Goal: Task Accomplishment & Management: Manage account settings

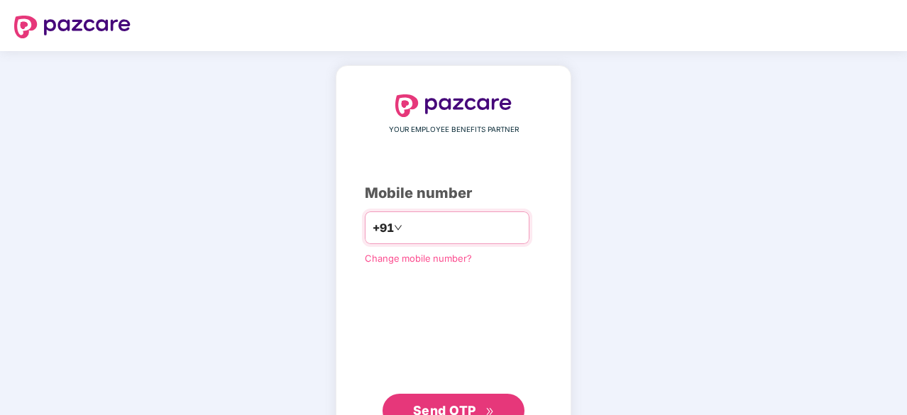
type input "**********"
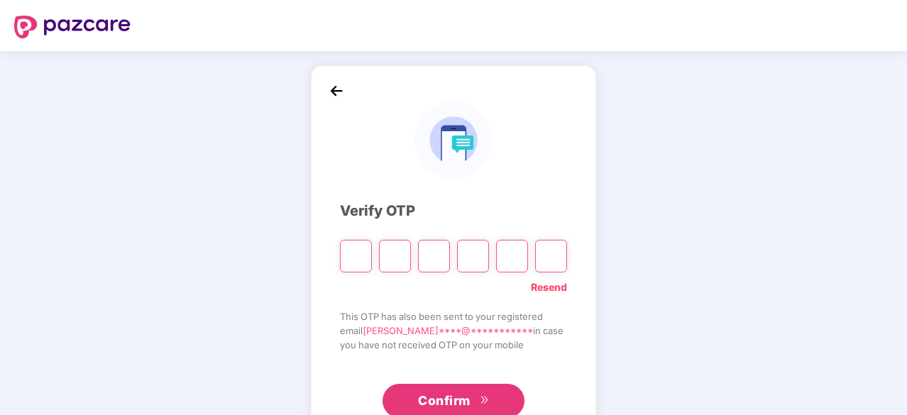
click at [547, 285] on link "Resend" at bounding box center [549, 288] width 36 height 16
click at [365, 262] on input "Please enter verification code. Digit 1" at bounding box center [356, 256] width 32 height 33
type input "*"
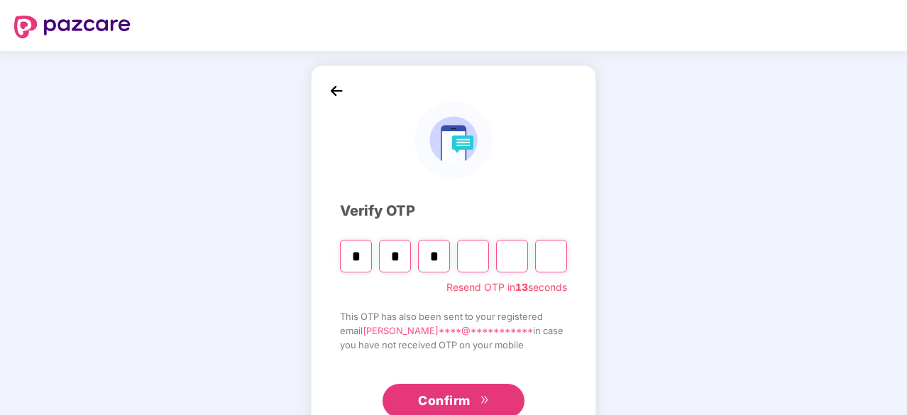
type input "*"
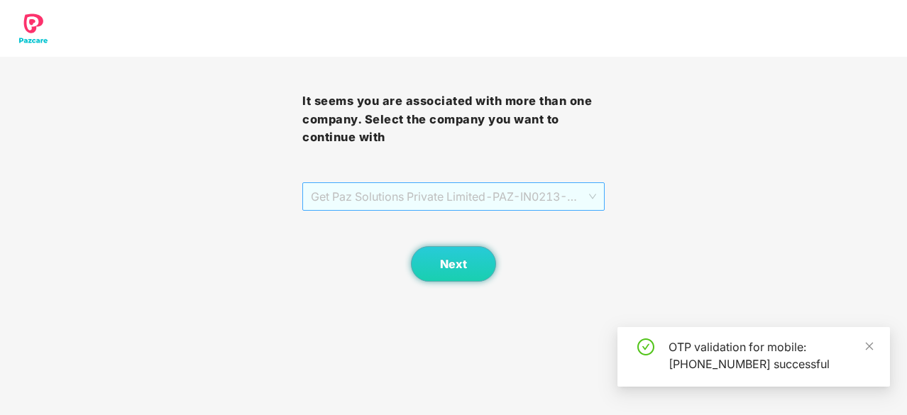
click at [537, 199] on span "Get Paz Solutions Private Limited - PAZ-IN0213 - EMPLOYEE" at bounding box center [453, 196] width 285 height 27
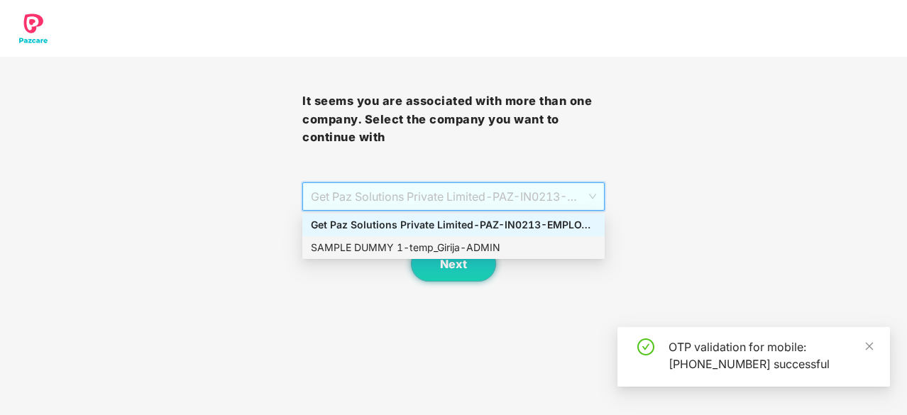
click at [508, 250] on div "SAMPLE DUMMY 1 - temp_Girija - ADMIN" at bounding box center [453, 248] width 285 height 16
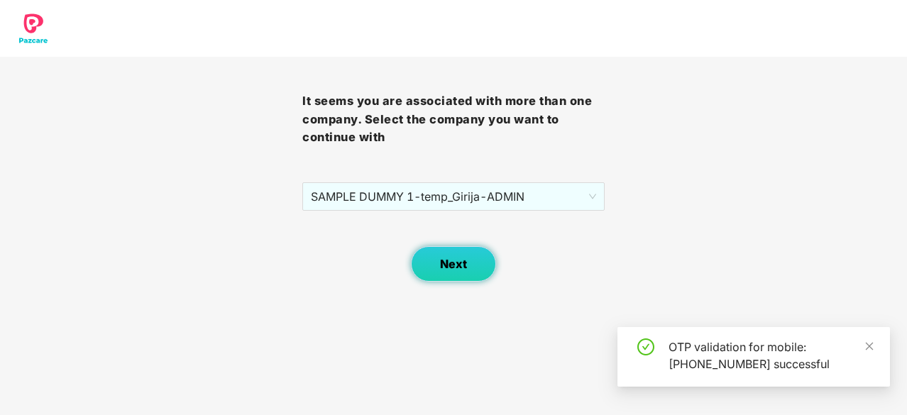
click at [466, 272] on button "Next" at bounding box center [453, 263] width 85 height 35
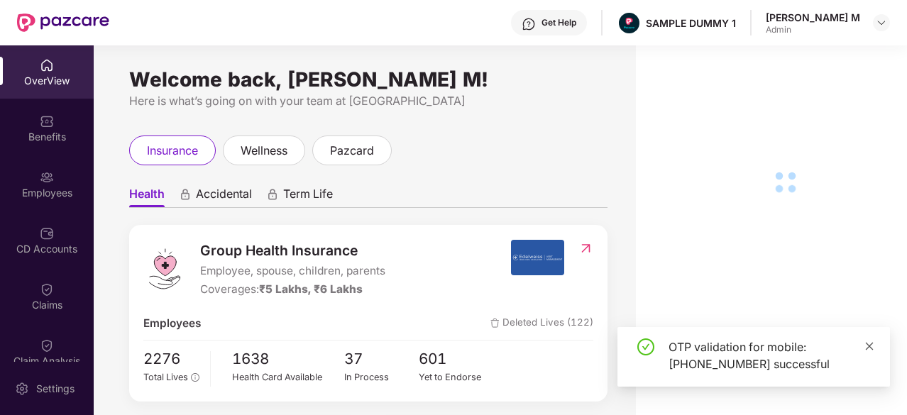
click at [869, 347] on icon "close" at bounding box center [870, 346] width 8 height 8
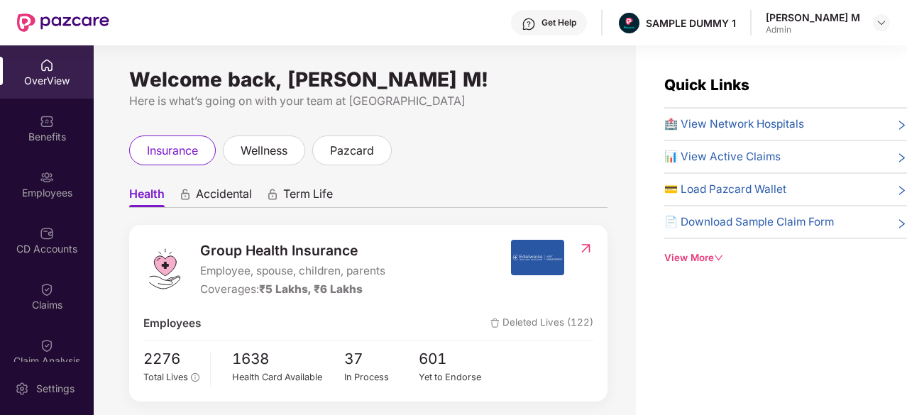
click at [50, 80] on div "OverView" at bounding box center [47, 81] width 94 height 14
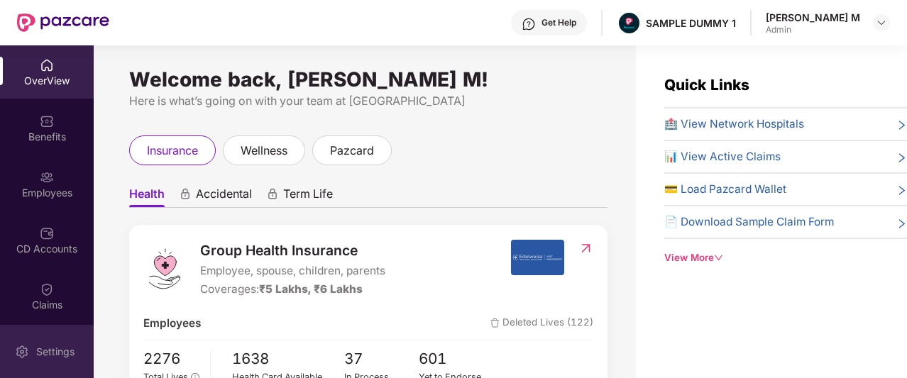
scroll to position [170, 0]
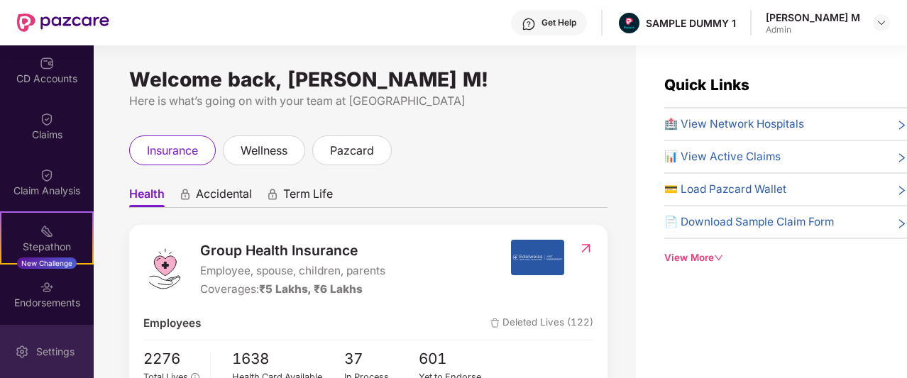
click at [37, 353] on div "Settings" at bounding box center [55, 352] width 47 height 14
